Goal: Task Accomplishment & Management: Manage account settings

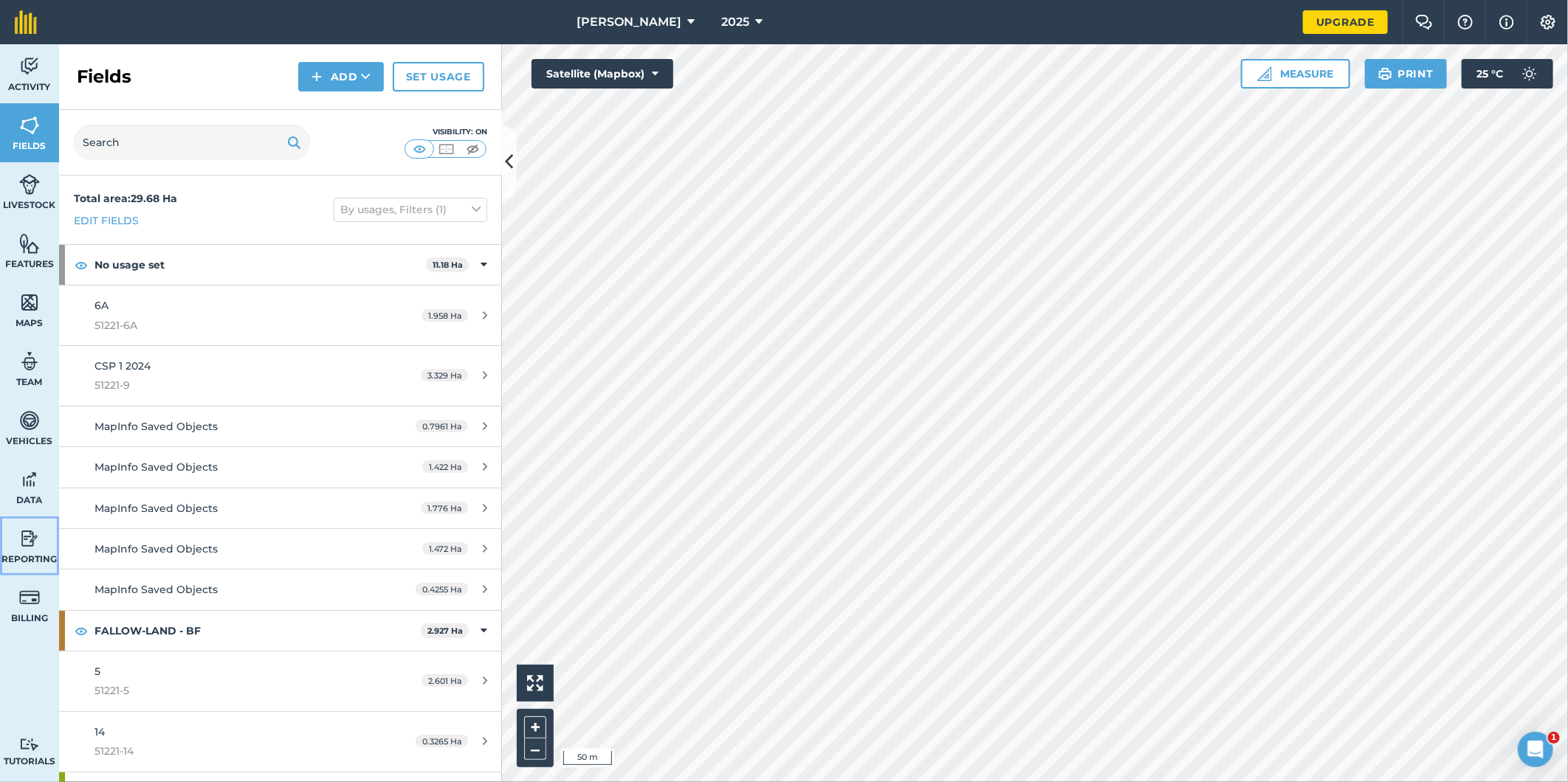
click at [30, 543] on img at bounding box center [29, 539] width 21 height 22
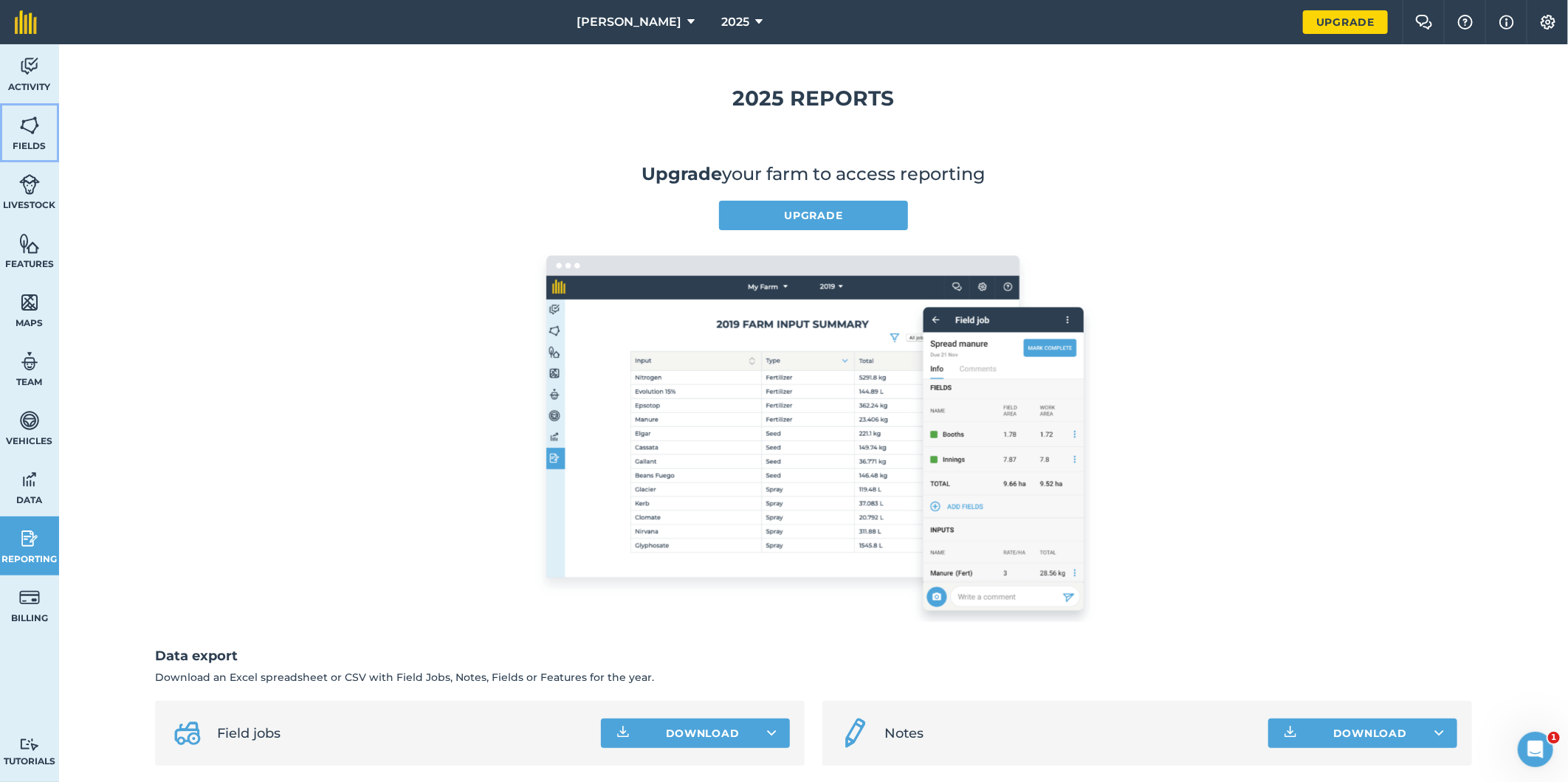
click at [32, 124] on img at bounding box center [29, 125] width 21 height 22
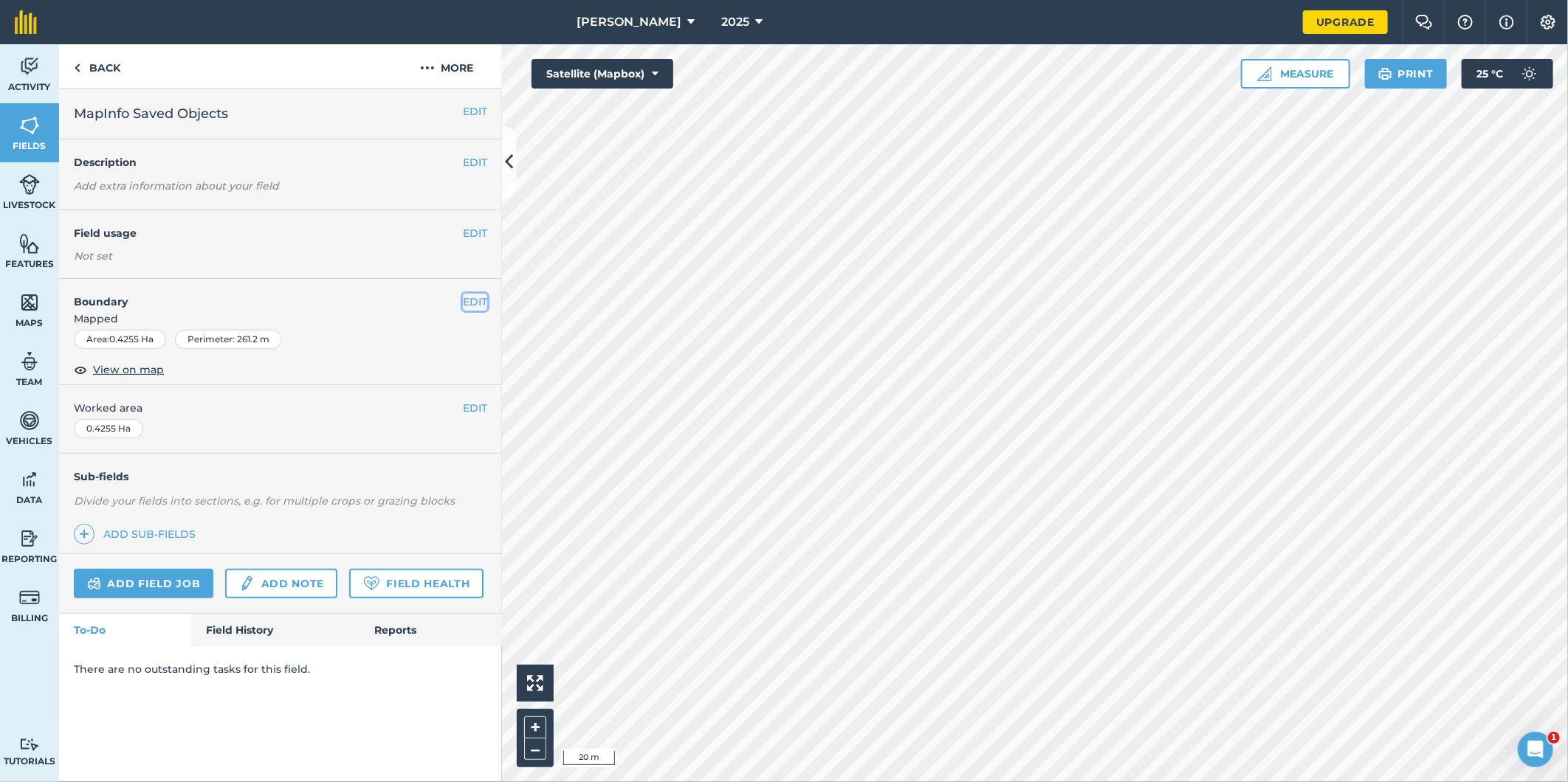
click at [468, 302] on button "EDIT" at bounding box center [475, 301] width 24 height 16
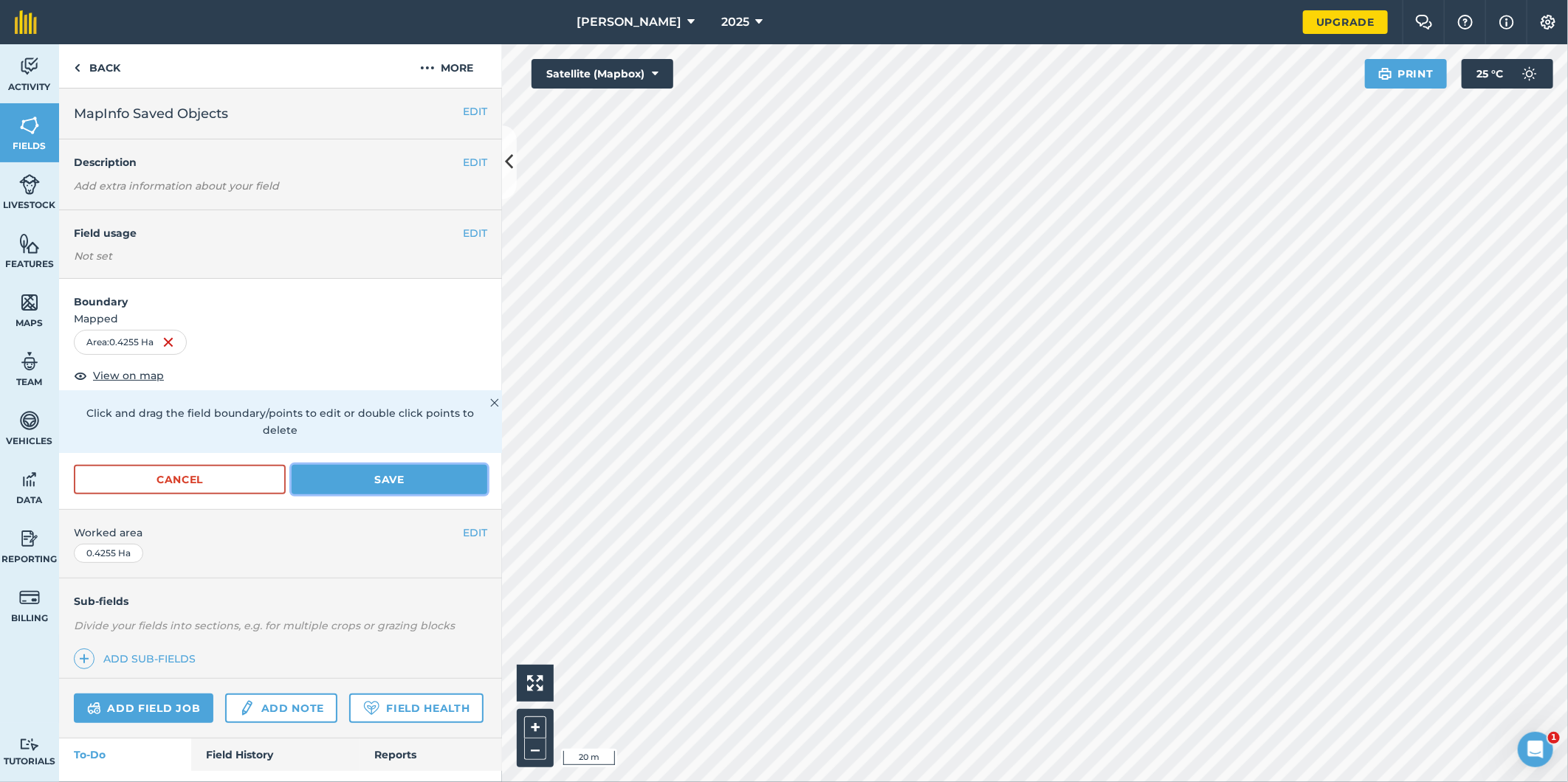
click at [415, 478] on button "Save" at bounding box center [390, 480] width 196 height 29
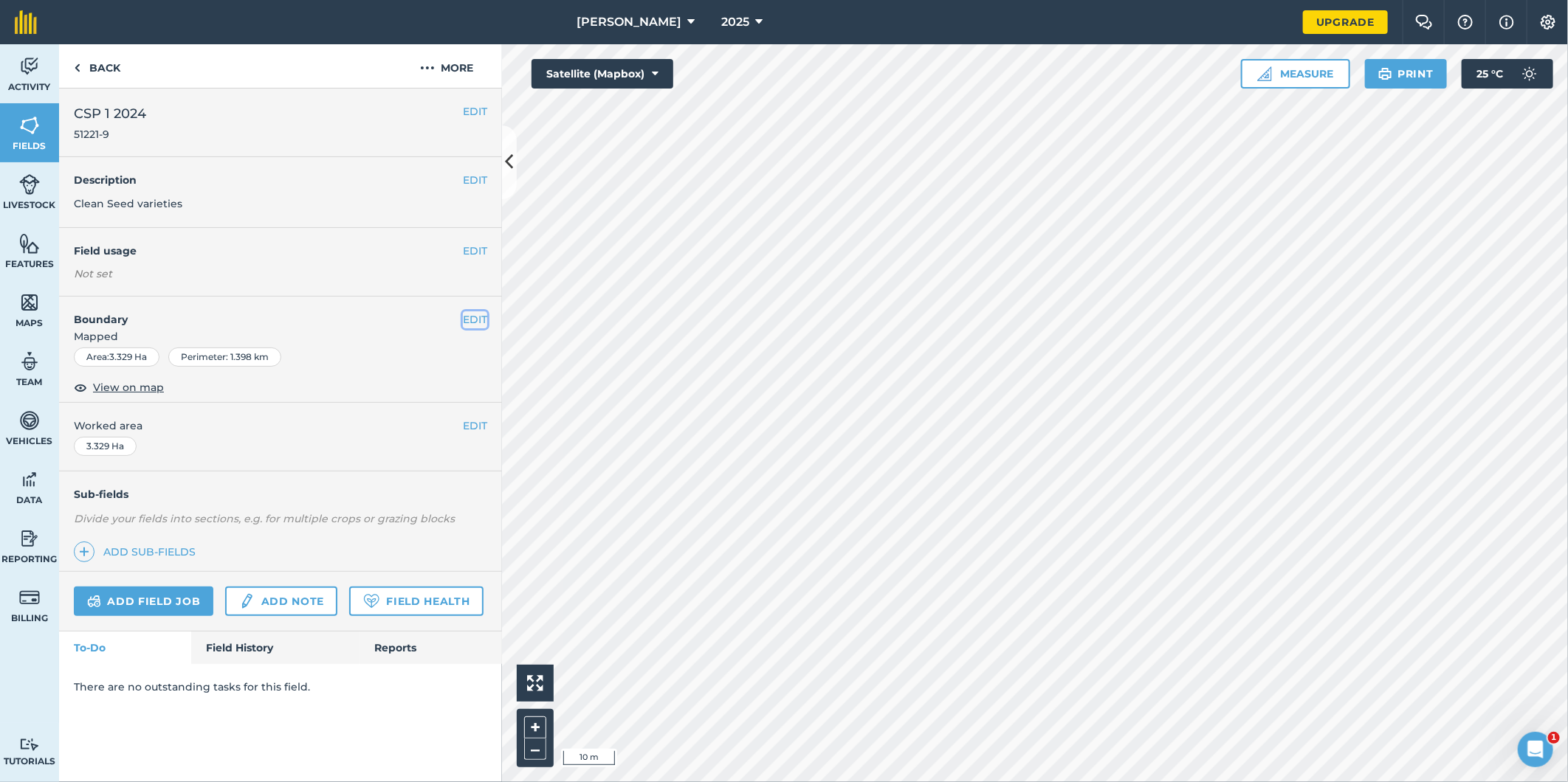
click at [465, 318] on button "EDIT" at bounding box center [475, 319] width 24 height 16
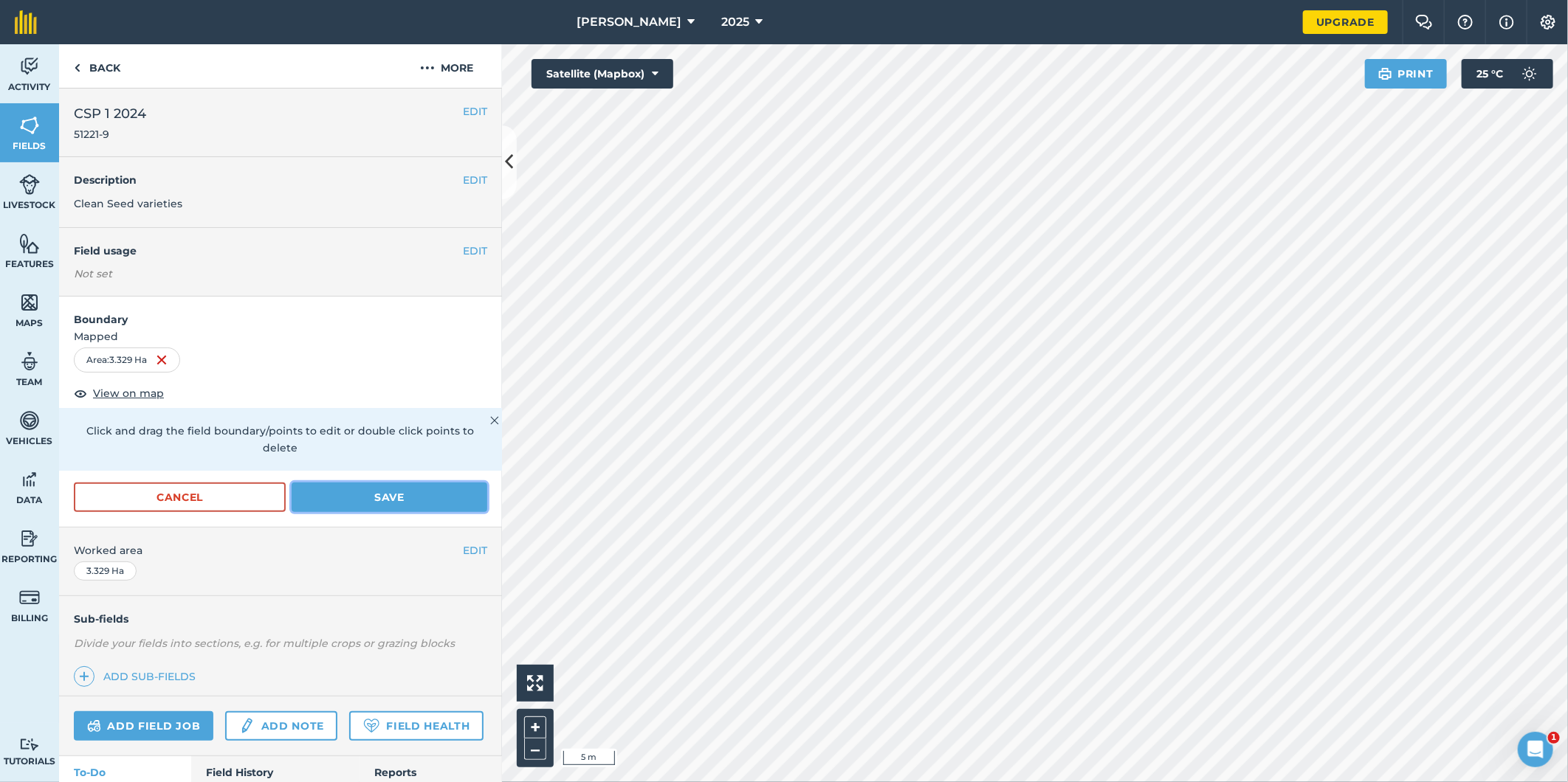
click at [402, 489] on button "Save" at bounding box center [390, 497] width 196 height 29
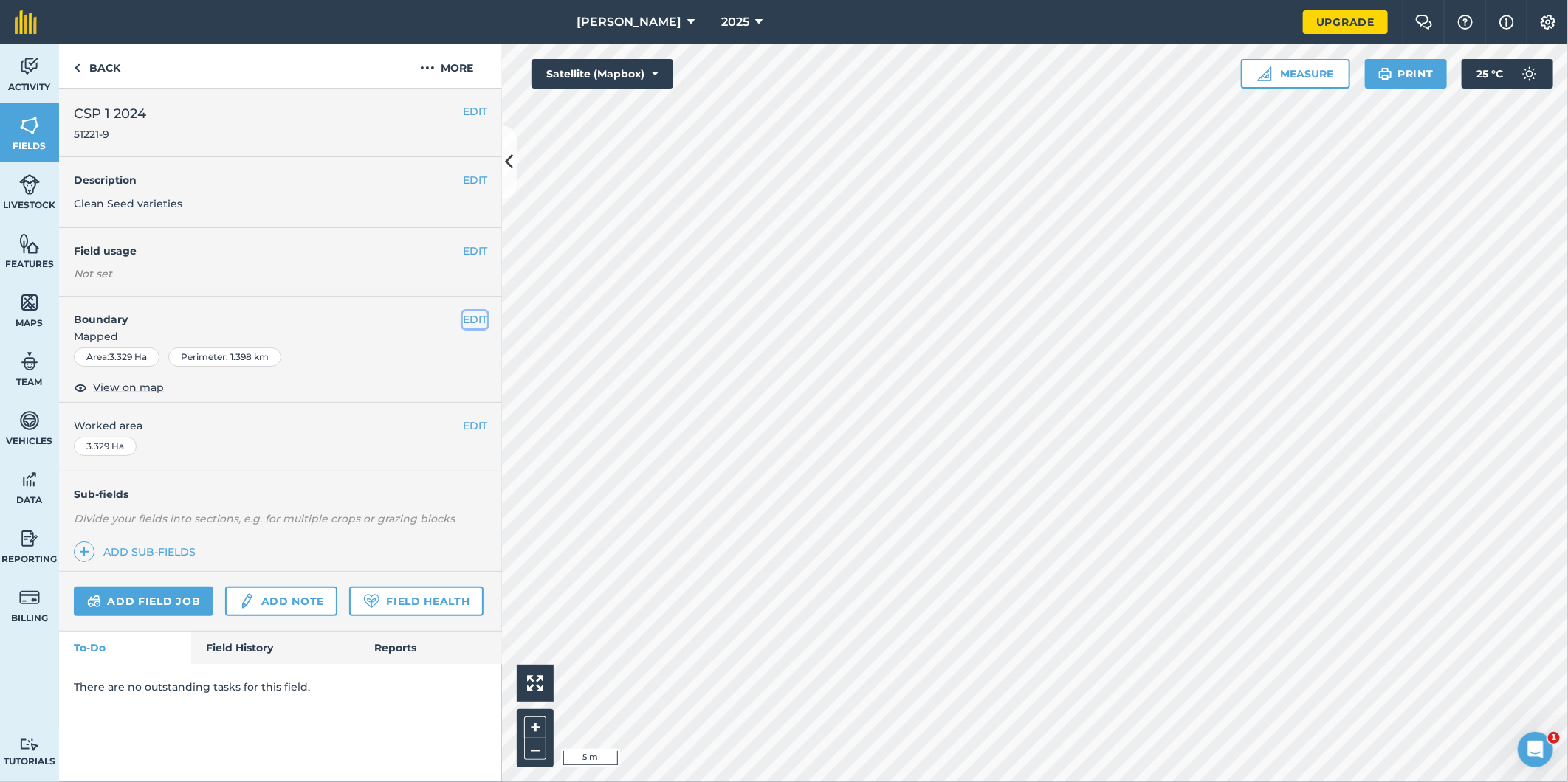
click at [466, 318] on button "EDIT" at bounding box center [475, 319] width 24 height 16
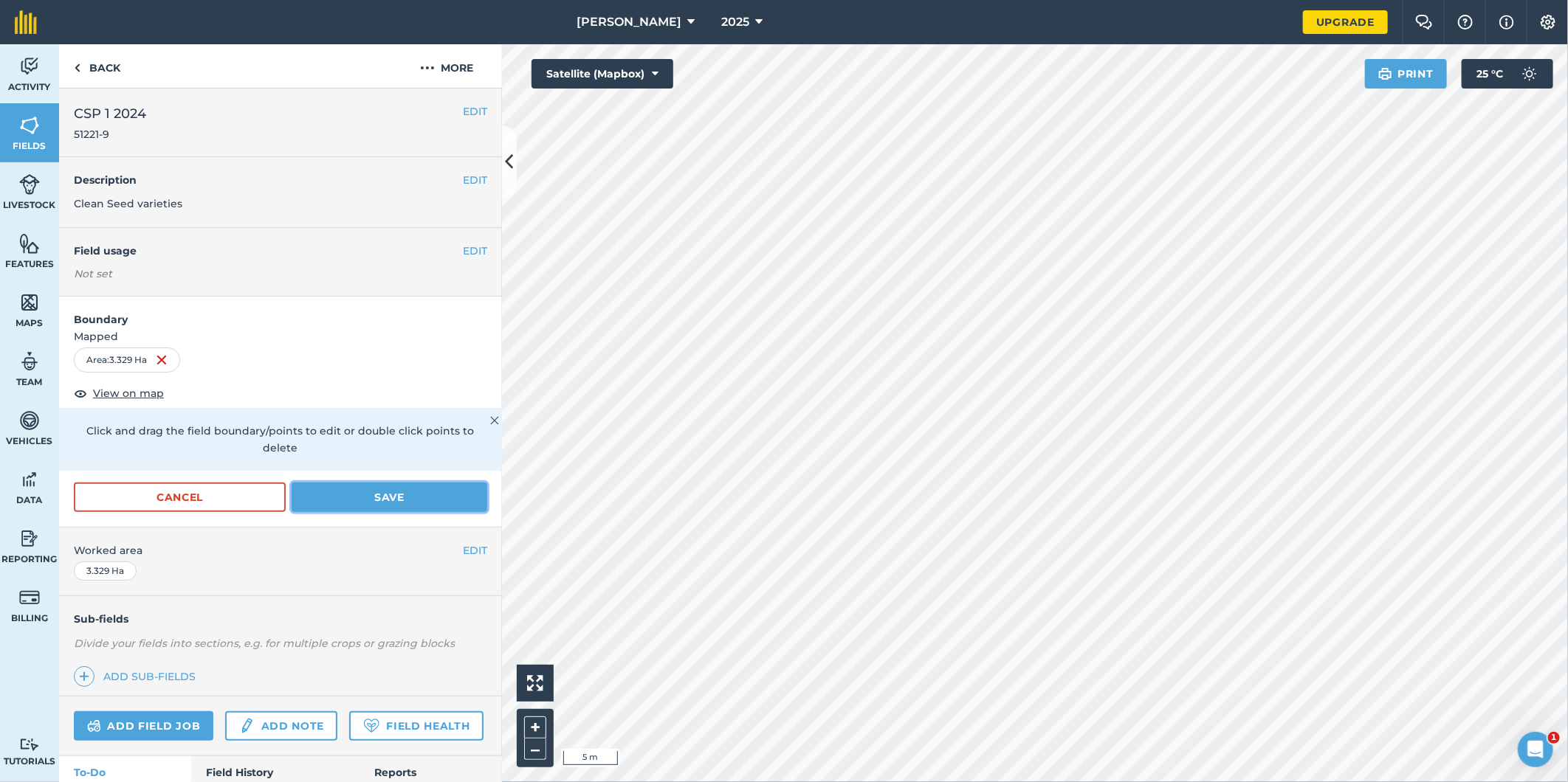
click at [397, 495] on button "Save" at bounding box center [390, 497] width 196 height 29
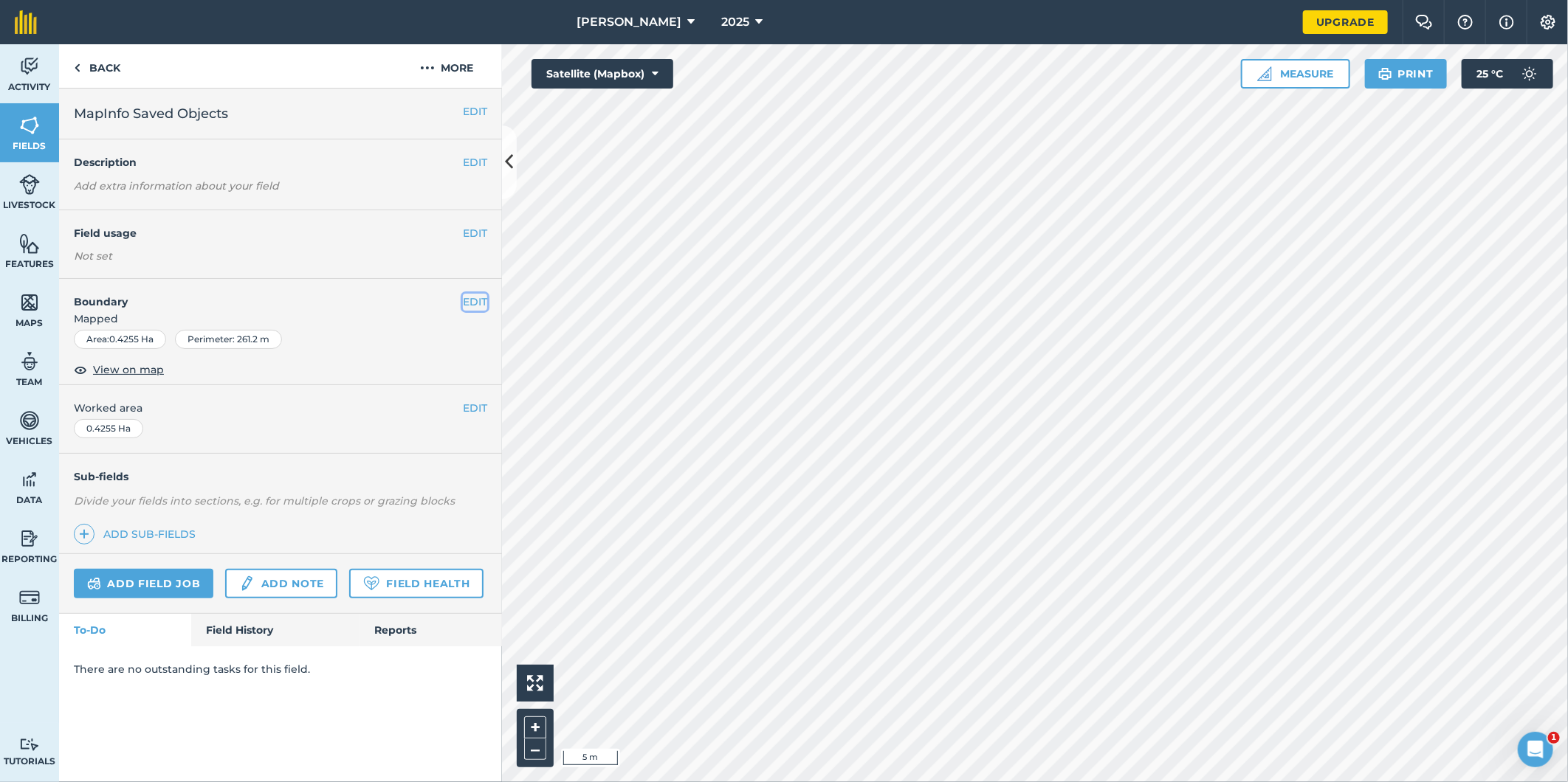
click at [465, 303] on button "EDIT" at bounding box center [475, 301] width 24 height 16
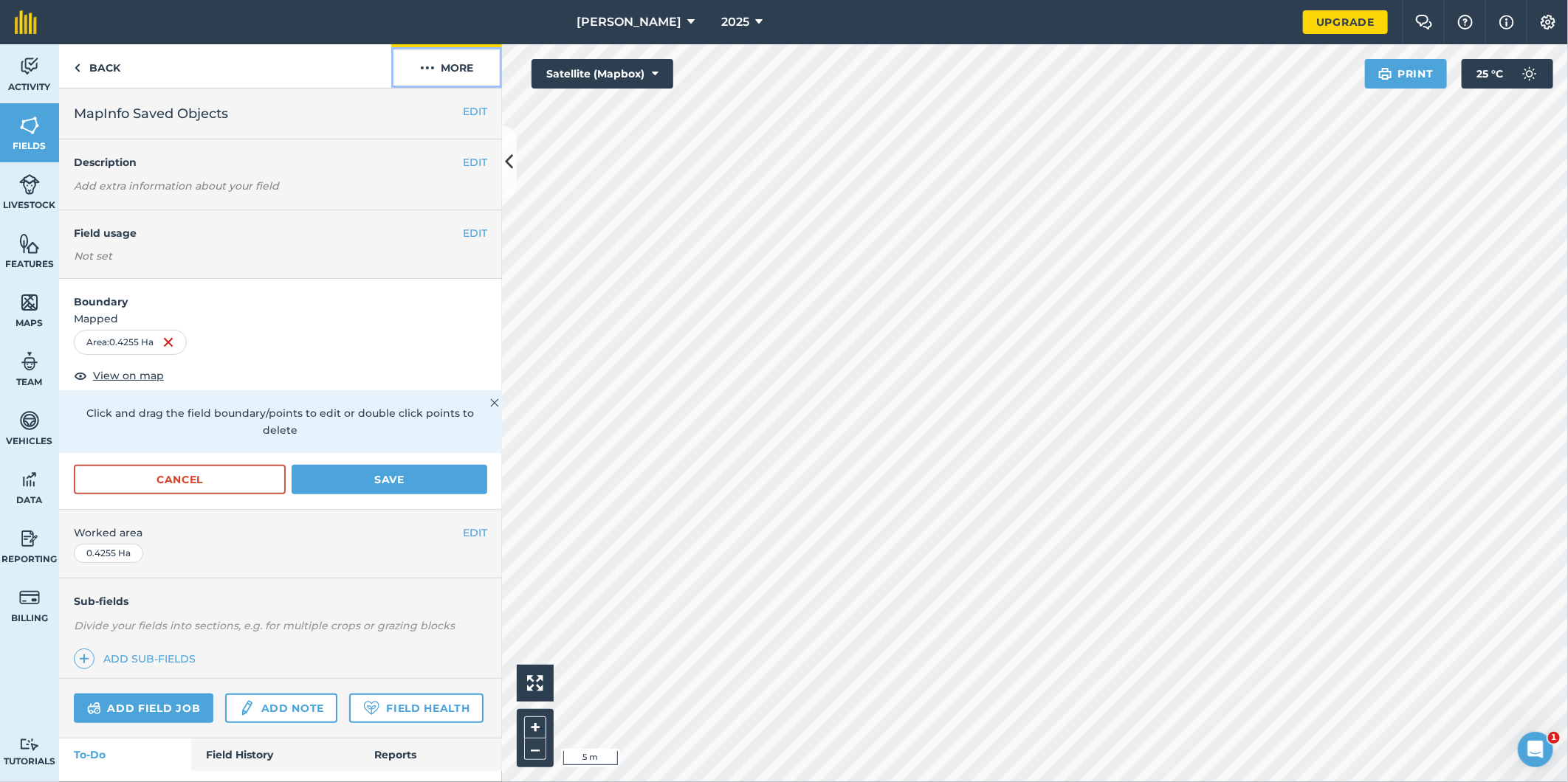
click at [428, 68] on img at bounding box center [427, 68] width 15 height 18
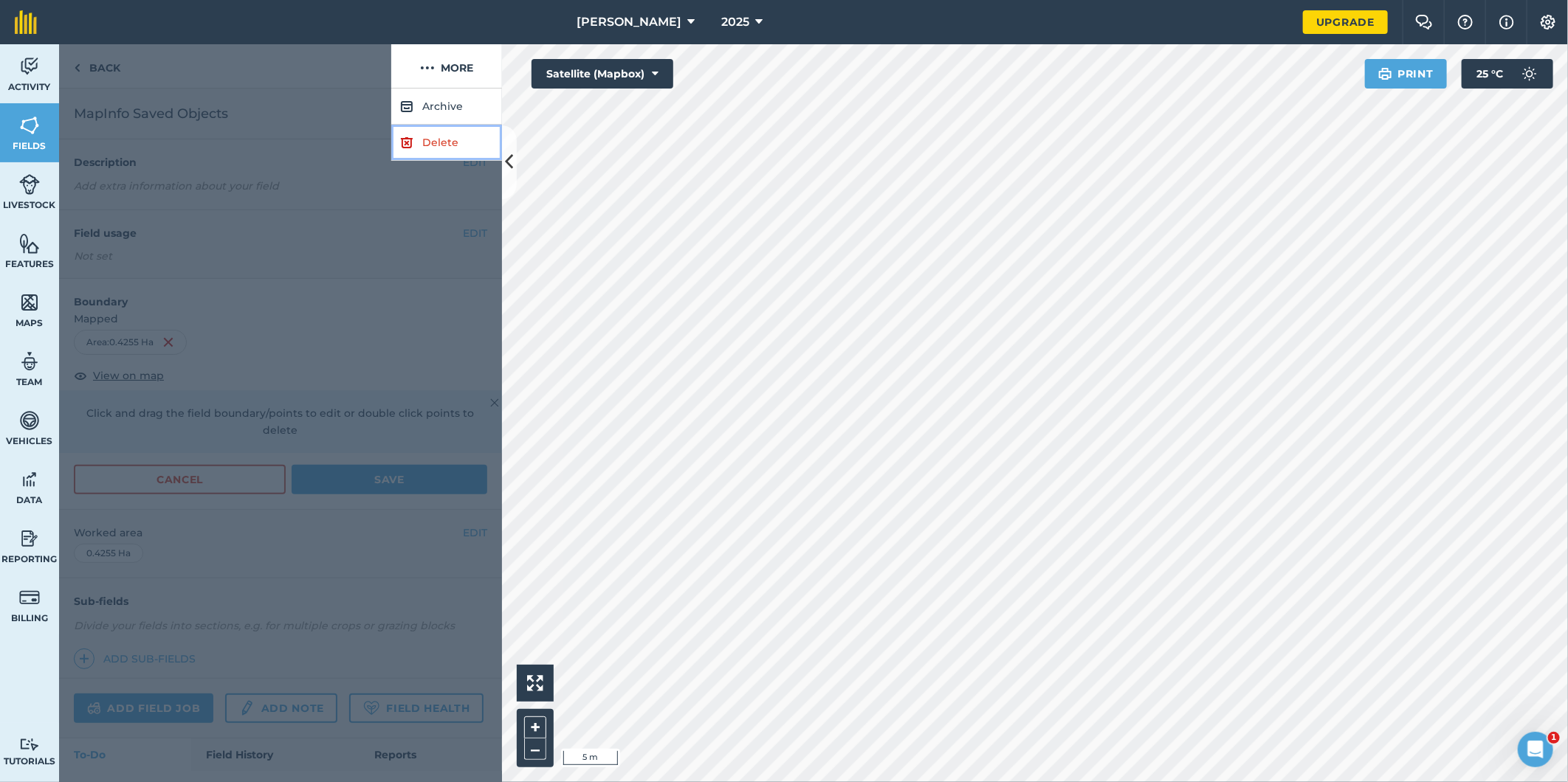
click at [428, 137] on link "Delete" at bounding box center [447, 142] width 111 height 36
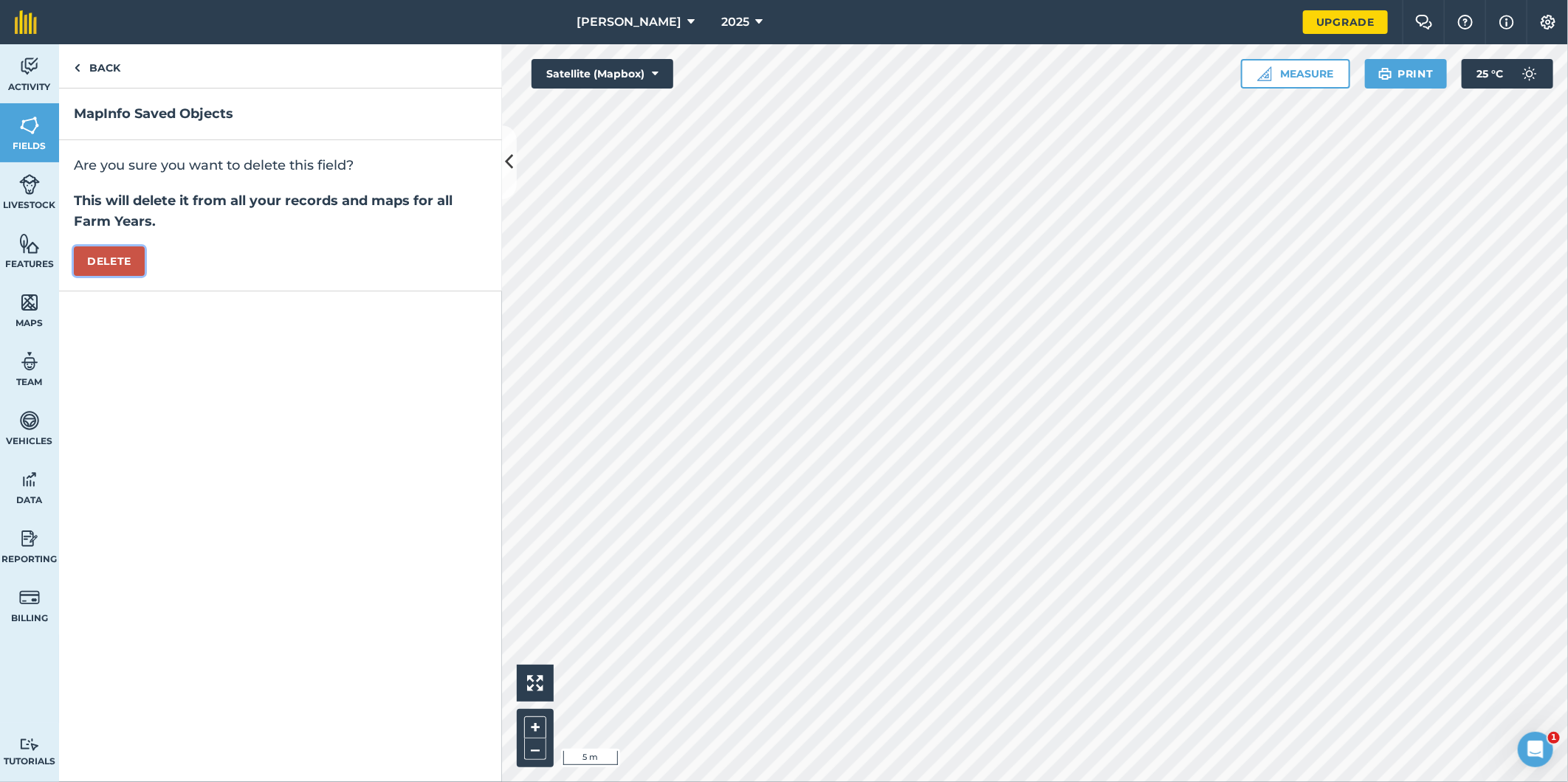
click at [135, 258] on button "Delete" at bounding box center [109, 261] width 71 height 29
